Goal: Information Seeking & Learning: Learn about a topic

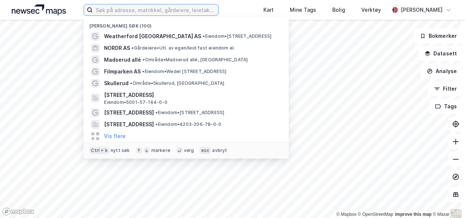
click at [114, 10] on input at bounding box center [155, 9] width 125 height 11
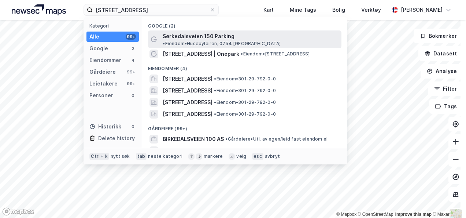
click at [212, 39] on span "Sørkedalsveien 150 Parking" at bounding box center [199, 36] width 72 height 9
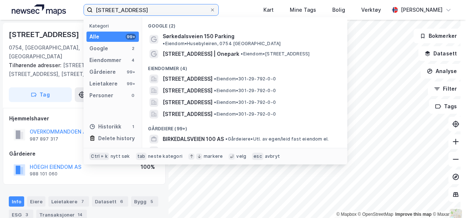
drag, startPoint x: 144, startPoint y: 10, endPoint x: 63, endPoint y: 12, distance: 80.7
click at [63, 12] on div "sørkedalsveien 150 Kategori Alle 99+ Google 2 Eiendommer 4 Gårdeiere 99+ Leieta…" at bounding box center [233, 10] width 466 height 20
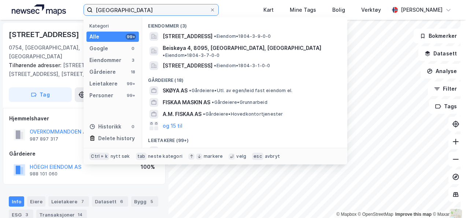
drag, startPoint x: 143, startPoint y: 10, endPoint x: 76, endPoint y: 13, distance: 66.8
click at [76, 13] on div "fiskøya Kategori Alle 99+ Google 0 Eiendommer 3 Gårdeiere 18 Leietakere 99+ Per…" at bounding box center [233, 10] width 466 height 20
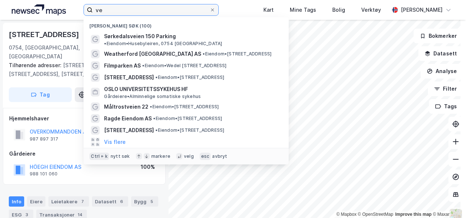
type input "v"
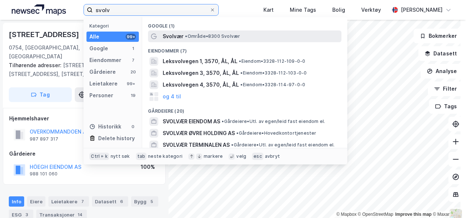
type input "svolv"
click at [198, 40] on div "Svolvær • Område • 8300 Svolvær" at bounding box center [251, 36] width 177 height 9
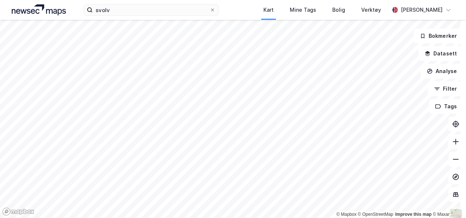
click at [228, 0] on html "svolv Kart Mine Tags Bolig Verktøy [PERSON_NAME] © Mapbox © OpenStreetMap Impro…" at bounding box center [233, 109] width 466 height 218
click at [388, 14] on div "svolv Kart Mine Tags Bolig Verktøy [PERSON_NAME] © Mapbox © OpenStreetMap Impro…" at bounding box center [233, 109] width 466 height 218
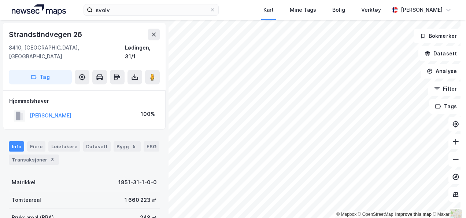
click at [265, 217] on html "svolv Kart Mine Tags Bolig Verktøy [PERSON_NAME] © Mapbox © OpenStreetMap Impro…" at bounding box center [233, 109] width 466 height 218
click at [155, 38] on button at bounding box center [154, 35] width 12 height 12
click at [155, 34] on icon at bounding box center [154, 35] width 6 height 6
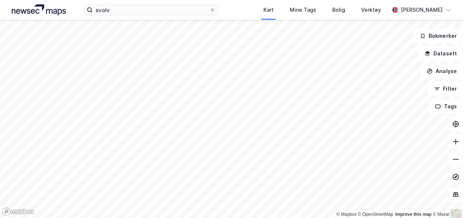
click at [281, 217] on html "svolv Kart Mine Tags Bolig Verktøy [PERSON_NAME] © Mapbox © OpenStreetMap Impro…" at bounding box center [233, 109] width 466 height 218
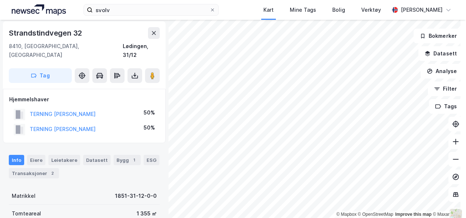
scroll to position [1, 0]
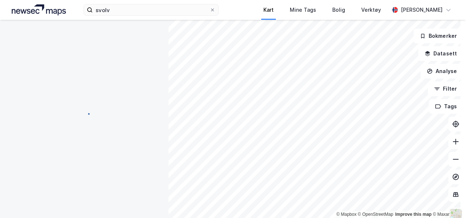
scroll to position [1, 0]
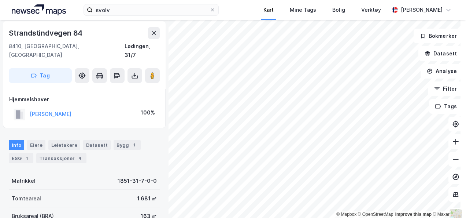
scroll to position [1, 0]
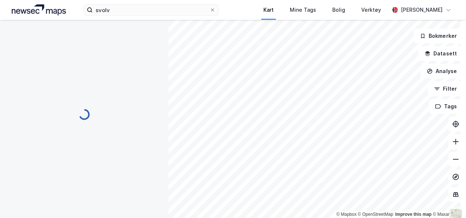
scroll to position [1, 0]
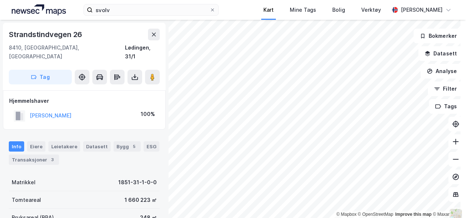
scroll to position [1, 0]
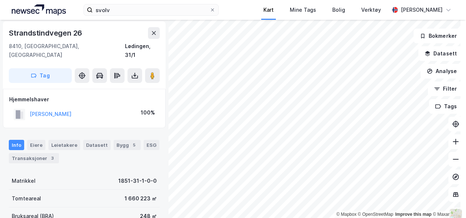
scroll to position [1, 0]
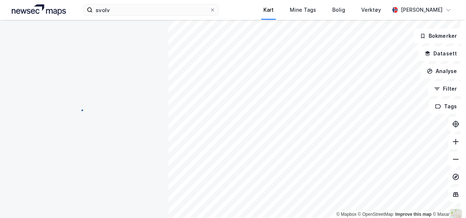
scroll to position [1, 0]
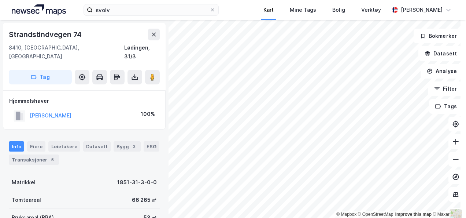
scroll to position [1, 0]
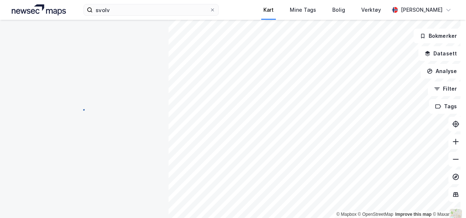
scroll to position [1, 0]
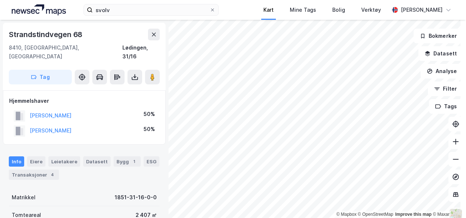
scroll to position [1, 0]
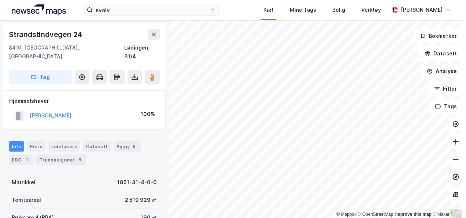
scroll to position [1, 0]
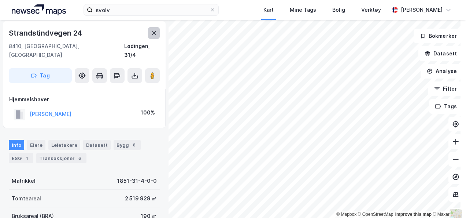
click at [154, 35] on icon at bounding box center [154, 33] width 6 height 6
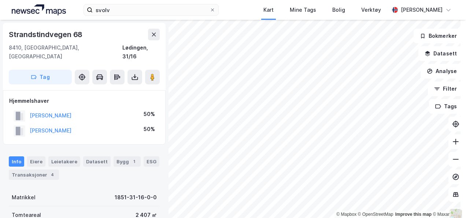
scroll to position [1, 0]
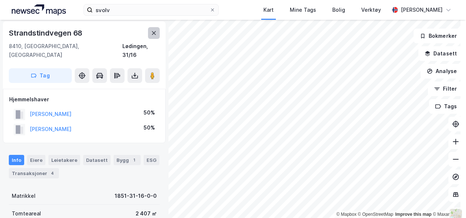
click at [157, 34] on button at bounding box center [154, 33] width 12 height 12
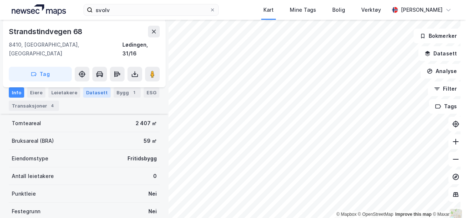
scroll to position [76, 0]
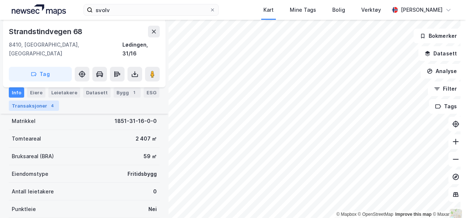
click at [42, 103] on div "Transaksjoner 4" at bounding box center [34, 105] width 50 height 10
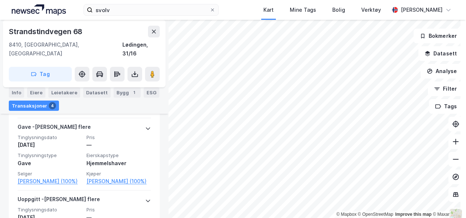
scroll to position [350, 0]
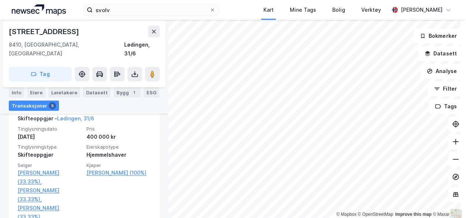
scroll to position [187, 0]
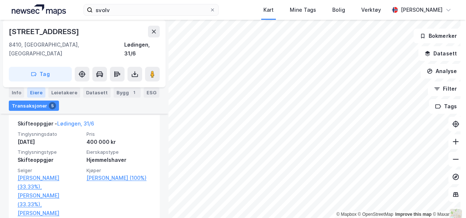
click at [32, 93] on div "Eiere" at bounding box center [36, 92] width 18 height 10
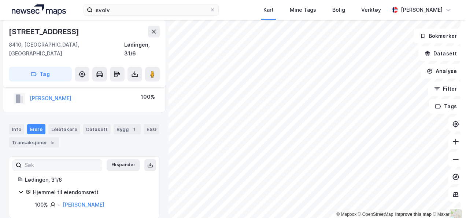
scroll to position [4, 0]
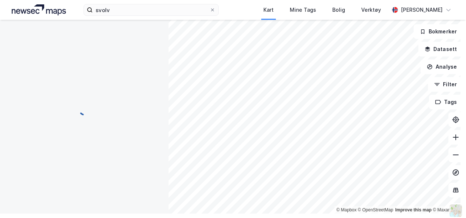
scroll to position [17, 0]
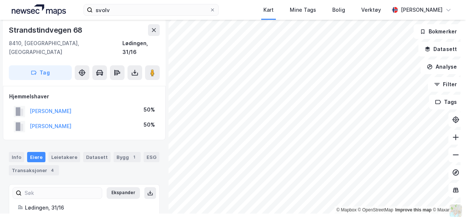
scroll to position [17, 0]
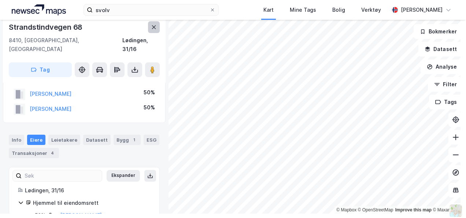
click at [153, 30] on button at bounding box center [154, 27] width 12 height 12
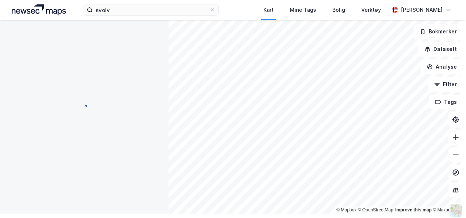
scroll to position [17, 0]
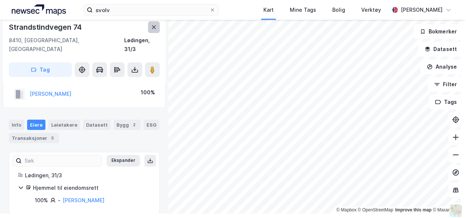
click at [158, 29] on button at bounding box center [154, 27] width 12 height 12
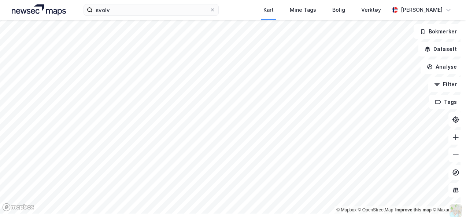
click at [248, 1] on div "svolv Kart Mine Tags Bolig Verktøy [PERSON_NAME] © Mapbox © OpenStreetMap Impro…" at bounding box center [233, 109] width 466 height 218
click at [204, 217] on html "svolv Kart Mine Tags Bolig Verktøy [PERSON_NAME] © Mapbox © OpenStreetMap Impro…" at bounding box center [233, 109] width 466 height 218
